Goal: Task Accomplishment & Management: Manage account settings

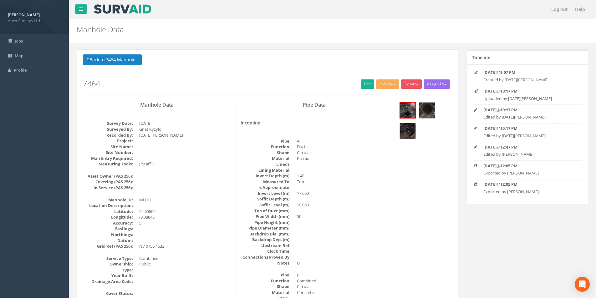
select select "25"
click at [108, 58] on button "Back to 7464 Manholes" at bounding box center [112, 59] width 59 height 11
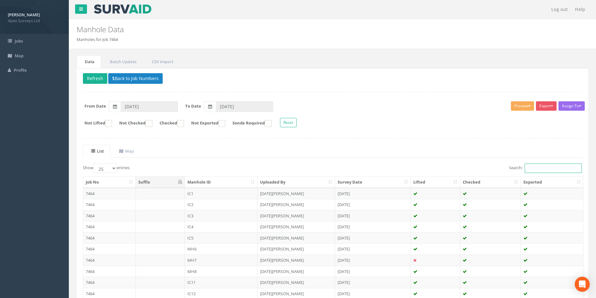
click at [534, 170] on input "Search:" at bounding box center [553, 168] width 57 height 9
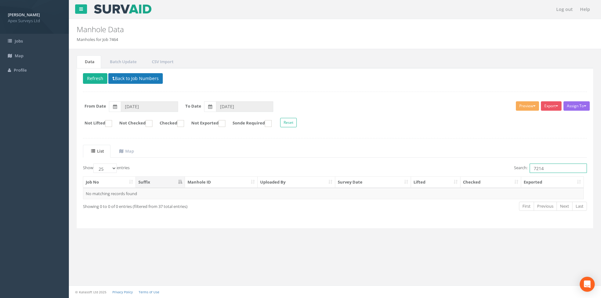
type input "7214"
click at [125, 79] on button "Back to Job Numbers" at bounding box center [135, 78] width 54 height 11
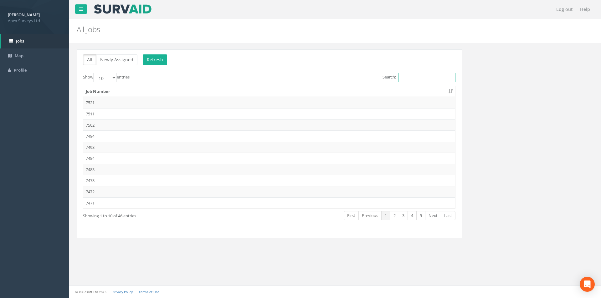
click at [410, 79] on input "Search:" at bounding box center [426, 77] width 57 height 9
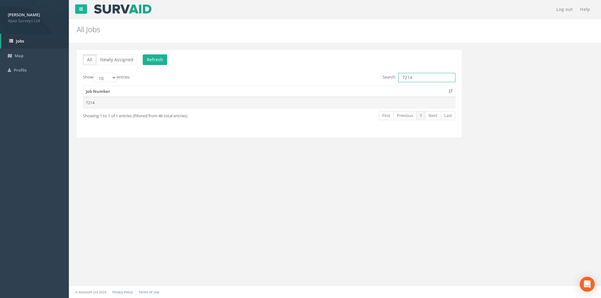
type input "7214"
click at [192, 103] on td "7214" at bounding box center [269, 102] width 372 height 11
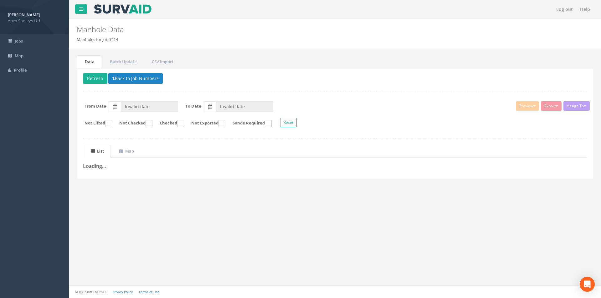
type input "[DATE]"
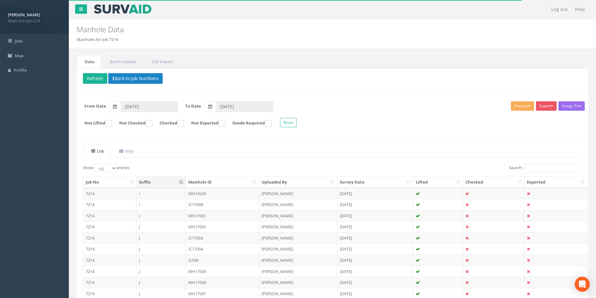
click at [181, 184] on th "Suffix" at bounding box center [160, 182] width 49 height 11
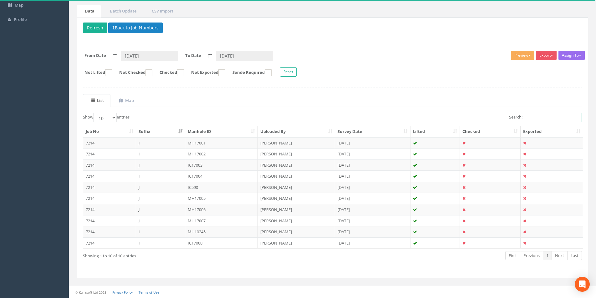
click at [542, 118] on input "Search:" at bounding box center [553, 117] width 57 height 9
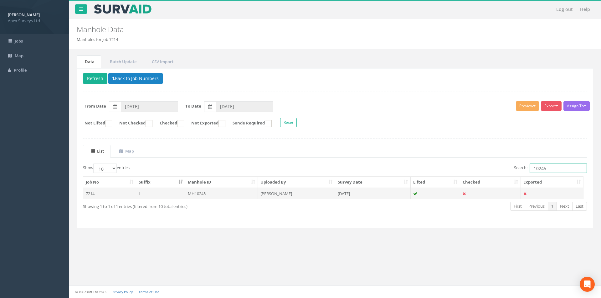
type input "10245"
click at [219, 198] on td "MH10245" at bounding box center [221, 193] width 73 height 11
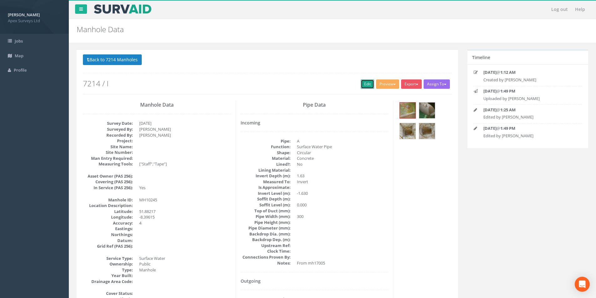
click at [366, 84] on link "Edit" at bounding box center [367, 83] width 13 height 9
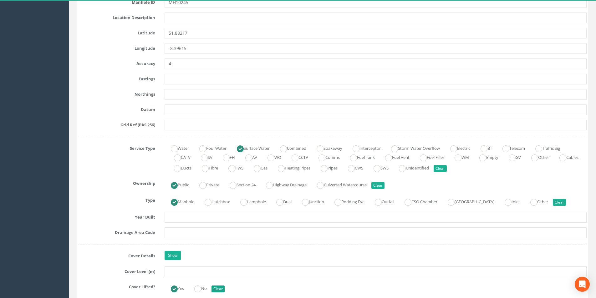
scroll to position [375, 0]
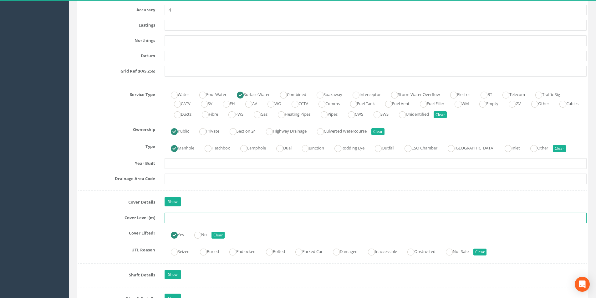
click at [207, 218] on input "text" at bounding box center [376, 218] width 422 height 11
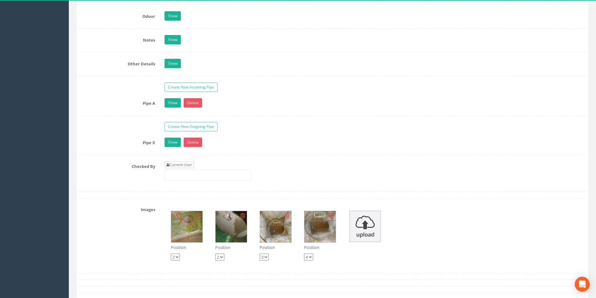
type input "7.53"
click at [182, 163] on link "Current User" at bounding box center [179, 164] width 29 height 7
type input "[PERSON_NAME]"
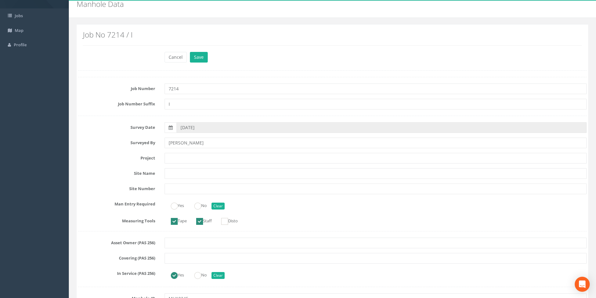
scroll to position [0, 0]
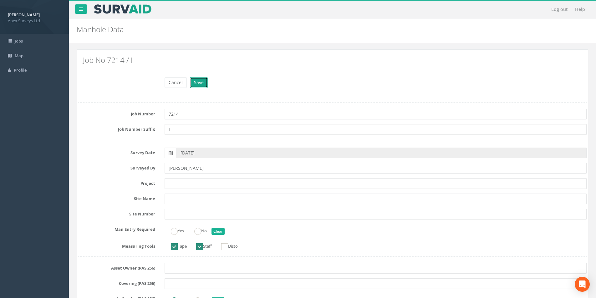
click at [199, 83] on button "Save" at bounding box center [199, 82] width 18 height 11
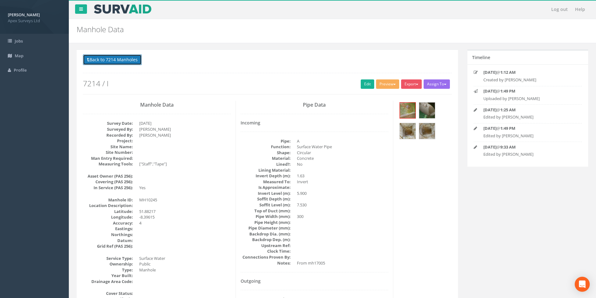
click at [120, 62] on button "Back to 7214 Manholes" at bounding box center [112, 59] width 59 height 11
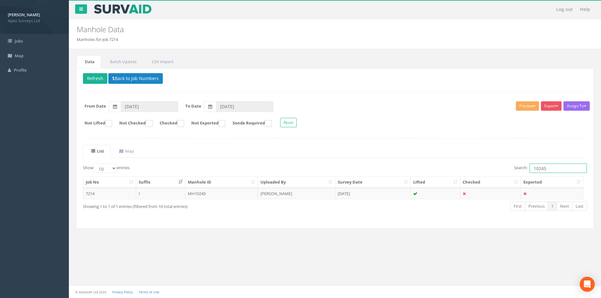
click at [552, 168] on input "10245" at bounding box center [557, 168] width 57 height 9
type input "17005"
click at [237, 197] on td "MH17005" at bounding box center [221, 193] width 73 height 11
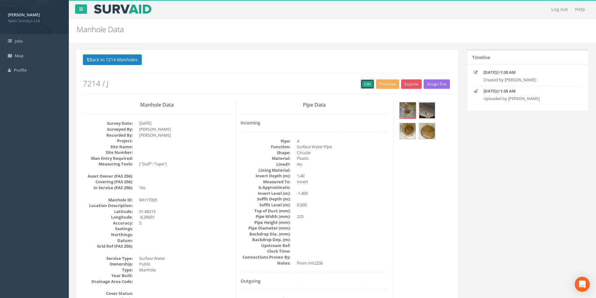
click at [368, 85] on link "Edit" at bounding box center [367, 83] width 13 height 9
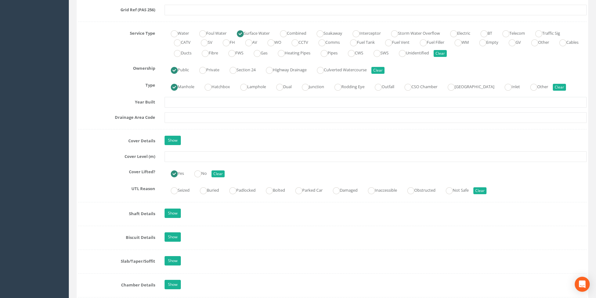
scroll to position [438, 0]
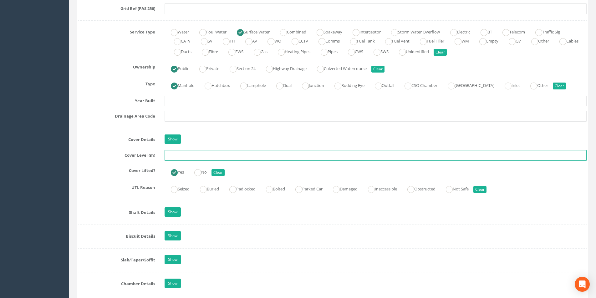
click at [199, 156] on input "text" at bounding box center [376, 155] width 422 height 11
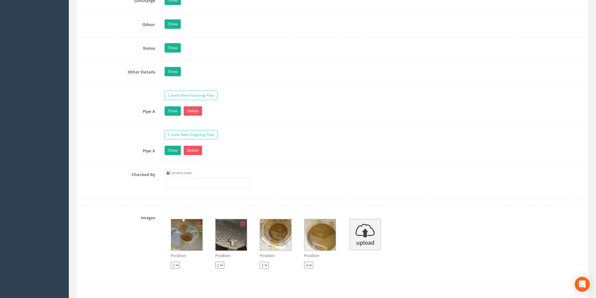
scroll to position [1001, 0]
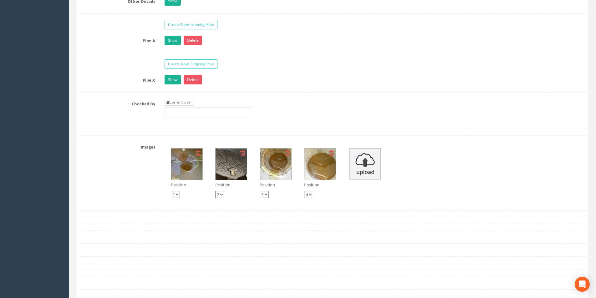
type input "8.15"
click at [182, 104] on link "Current User" at bounding box center [179, 102] width 29 height 7
type input "[PERSON_NAME]"
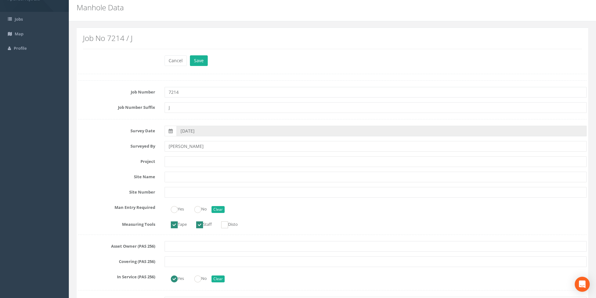
scroll to position [0, 0]
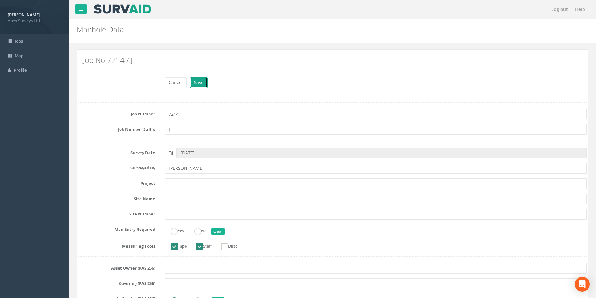
click at [197, 84] on button "Save" at bounding box center [199, 82] width 18 height 11
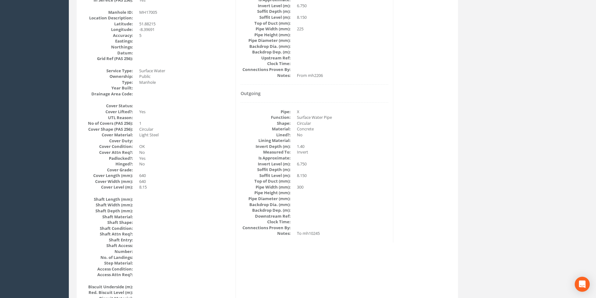
scroll to position [156, 0]
